Goal: Task Accomplishment & Management: Use online tool/utility

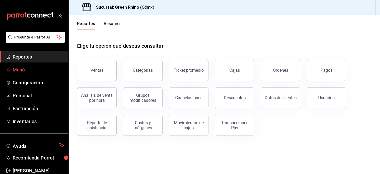
click at [17, 66] on span "Menú" at bounding box center [39, 69] width 52 height 7
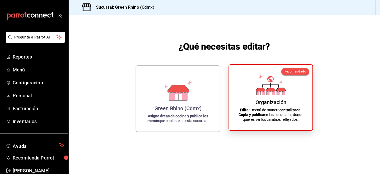
click at [285, 89] on icon at bounding box center [281, 89] width 9 height 3
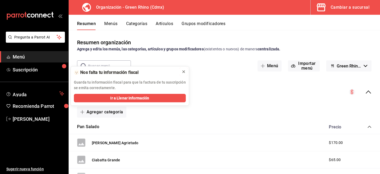
click at [186, 73] on button at bounding box center [184, 72] width 8 height 8
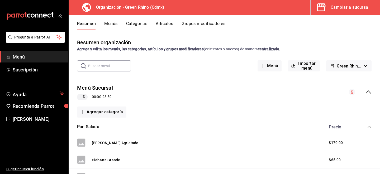
click at [347, 6] on div "Cambiar a sucursal" at bounding box center [350, 7] width 39 height 7
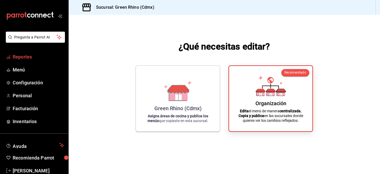
click at [27, 59] on span "Reportes" at bounding box center [39, 56] width 52 height 7
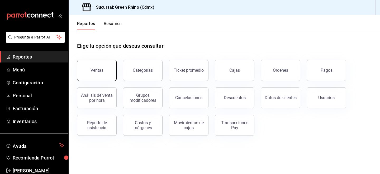
click at [100, 77] on button "Ventas" at bounding box center [97, 70] width 40 height 21
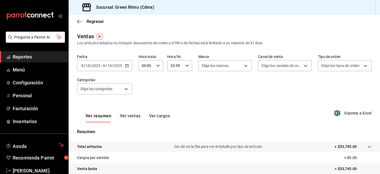
click at [115, 64] on input "2025" at bounding box center [118, 66] width 9 height 4
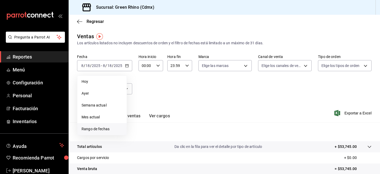
click at [95, 129] on span "Rango de fechas" at bounding box center [102, 130] width 41 height 6
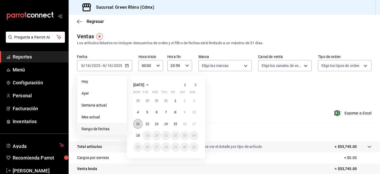
click at [139, 124] on abbr "11" at bounding box center [137, 124] width 3 height 4
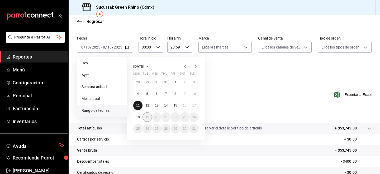
scroll to position [39, 0]
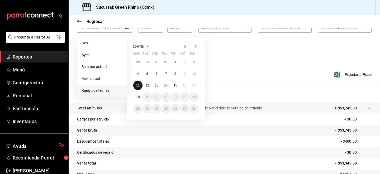
click at [139, 84] on abbr "11" at bounding box center [137, 86] width 3 height 4
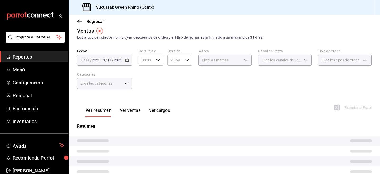
scroll to position [6, 0]
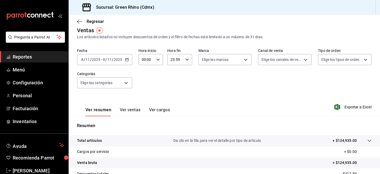
click at [179, 62] on input "23:59" at bounding box center [176, 59] width 16 height 11
click at [175, 99] on button "15" at bounding box center [173, 98] width 10 height 11
click at [188, 81] on button "25" at bounding box center [186, 79] width 10 height 11
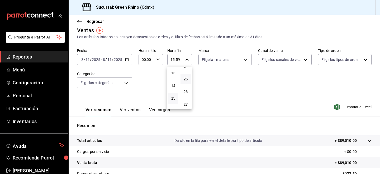
type input "15:25"
click at [220, 92] on div at bounding box center [190, 87] width 380 height 174
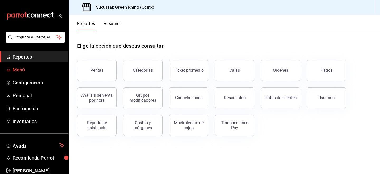
click at [16, 69] on span "Menú" at bounding box center [39, 69] width 52 height 7
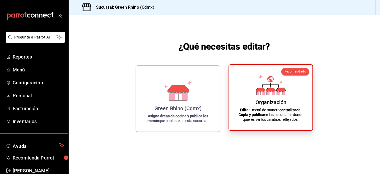
click at [243, 99] on div "Organización Edita el menú de manera centralizada. Copia y publica en las sucur…" at bounding box center [271, 97] width 71 height 57
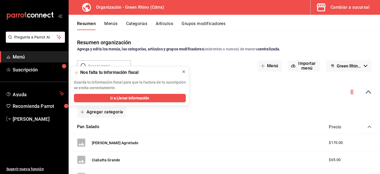
click at [183, 72] on icon at bounding box center [184, 72] width 4 height 4
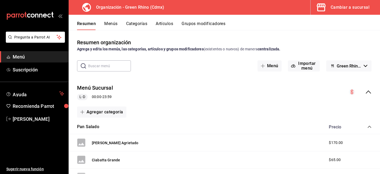
click at [115, 25] on button "Menús" at bounding box center [110, 25] width 13 height 9
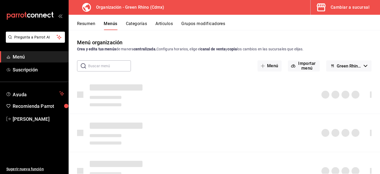
click at [162, 25] on button "Artículos" at bounding box center [164, 25] width 17 height 9
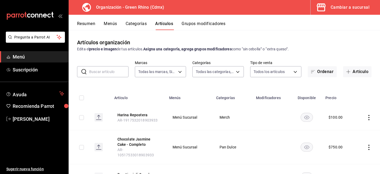
click at [100, 72] on input "text" at bounding box center [108, 72] width 39 height 11
type input "tonka"
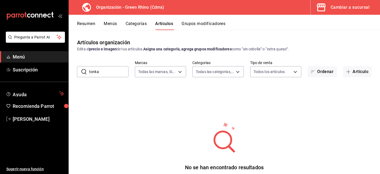
click at [101, 70] on input "tonka" at bounding box center [108, 72] width 39 height 11
type input "t"
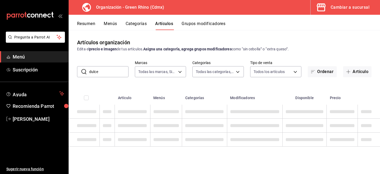
type input "dulce"
